Goal: Information Seeking & Learning: Learn about a topic

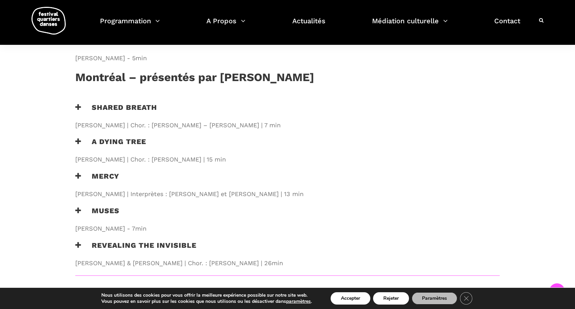
scroll to position [770, 0]
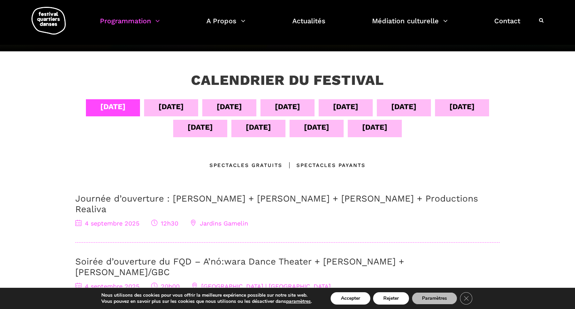
scroll to position [100, 0]
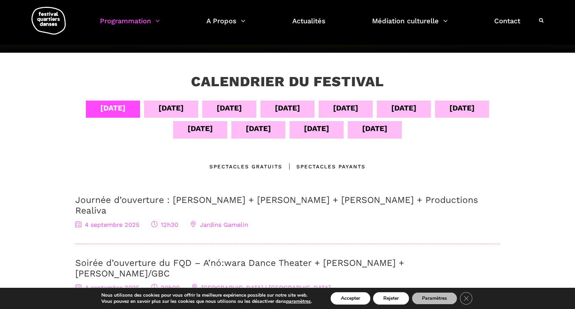
click at [354, 108] on div "08 sept" at bounding box center [345, 108] width 25 height 12
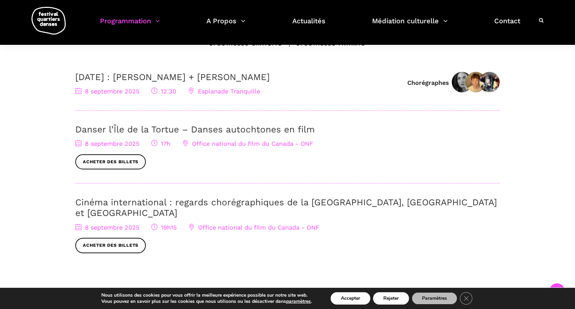
scroll to position [224, 0]
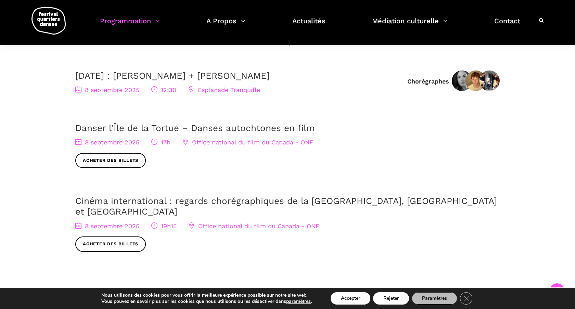
click at [138, 128] on link "Danser l’Île de la Tortue – Danses autochtones en film" at bounding box center [195, 128] width 240 height 10
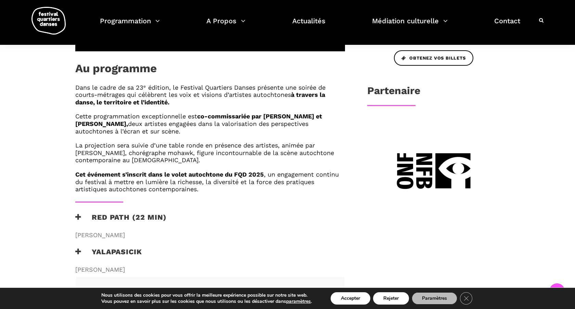
scroll to position [108, 0]
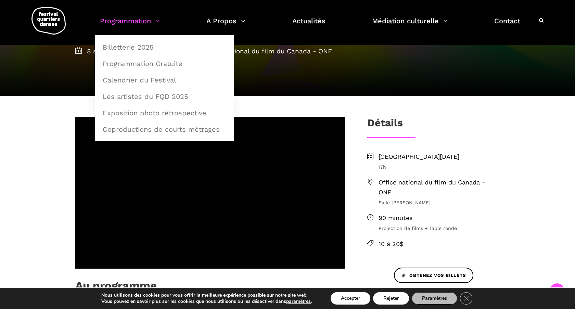
click at [149, 22] on link "Programmation" at bounding box center [130, 25] width 60 height 20
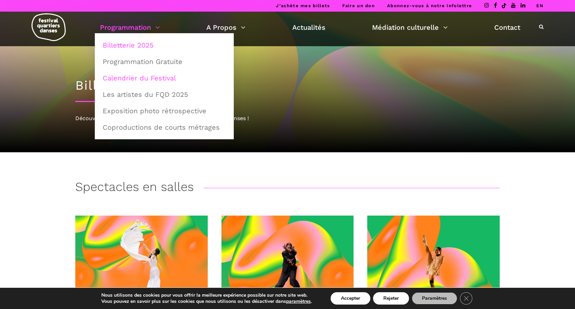
click at [125, 76] on link "Calendrier du Festival" at bounding box center [164, 78] width 131 height 16
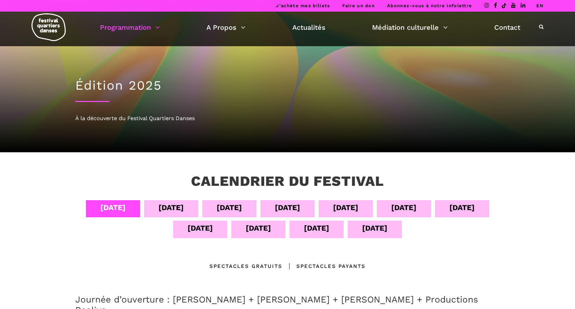
click at [342, 209] on div "[DATE]" at bounding box center [345, 208] width 25 height 12
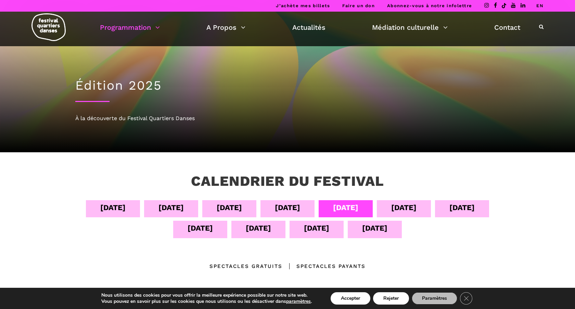
click at [342, 209] on div "[DATE]" at bounding box center [345, 208] width 25 height 12
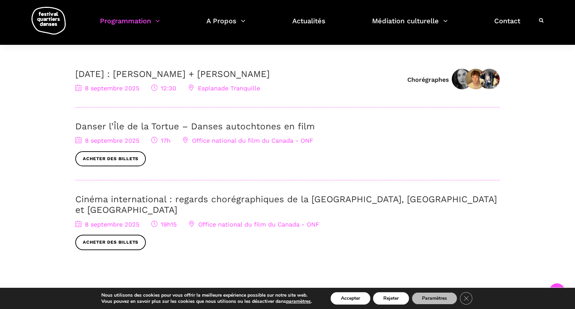
scroll to position [226, 0]
click at [113, 201] on link "Cinéma international : regards chorégraphiques de la [GEOGRAPHIC_DATA], [GEOGRA…" at bounding box center [286, 204] width 422 height 21
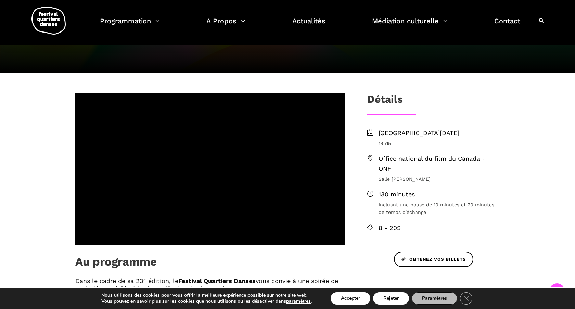
scroll to position [123, 0]
